Goal: Find specific page/section: Find specific page/section

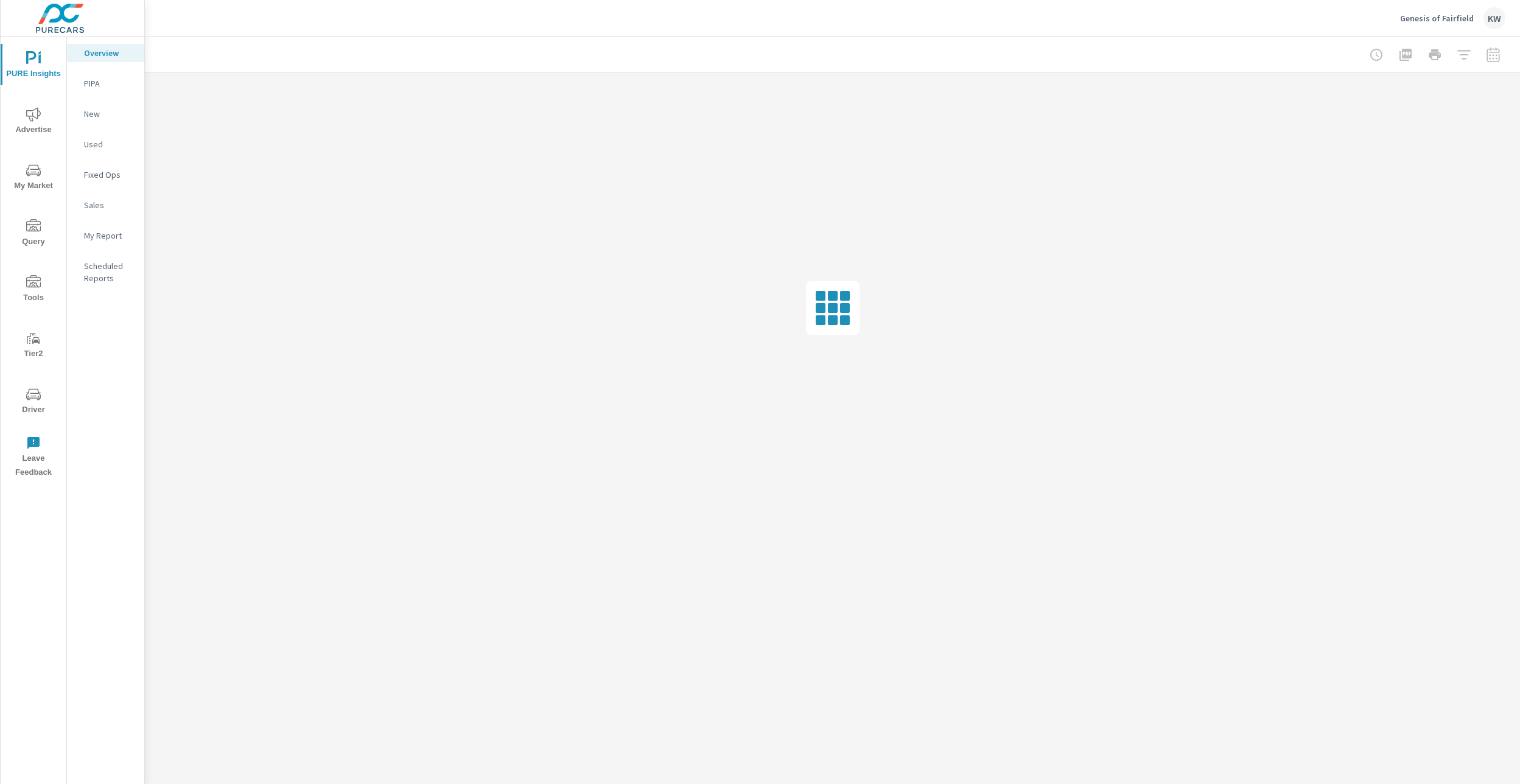
click at [30, 401] on span "Driver" at bounding box center [33, 401] width 58 height 30
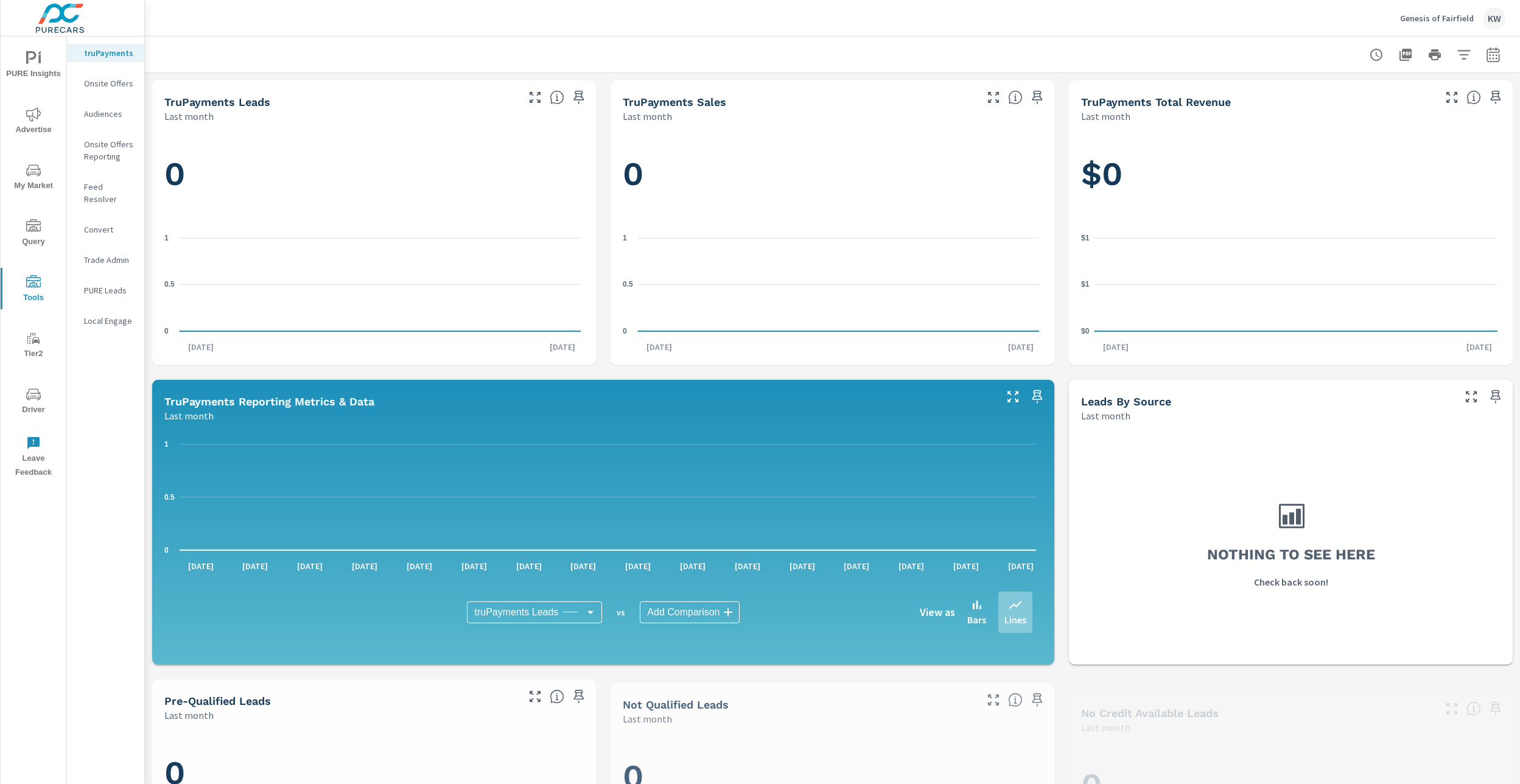
click at [117, 184] on p "Feed Resolver" at bounding box center [109, 193] width 51 height 24
